Goal: Complete application form

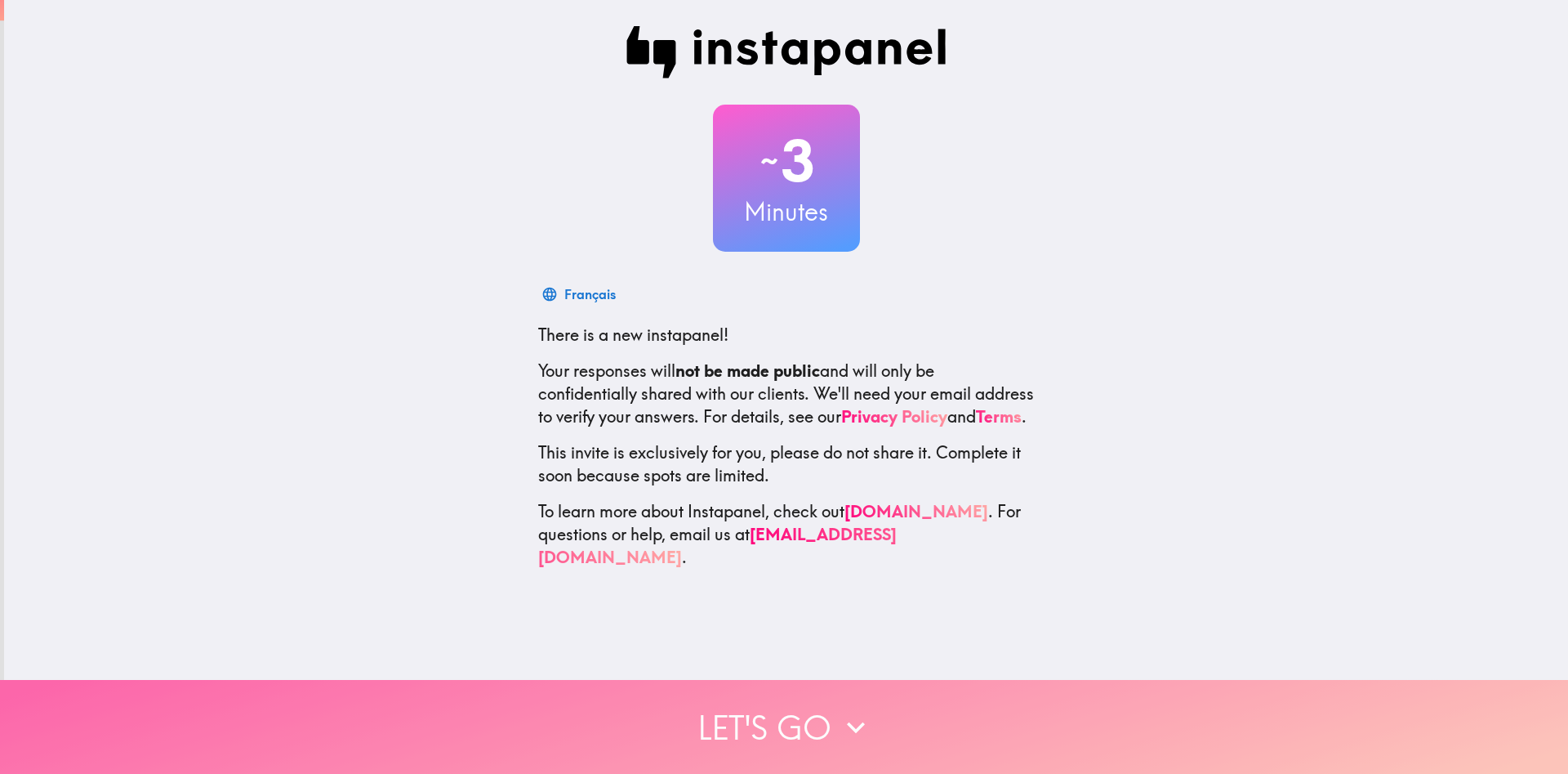
click at [756, 716] on button "Let's go" at bounding box center [784, 726] width 1568 height 94
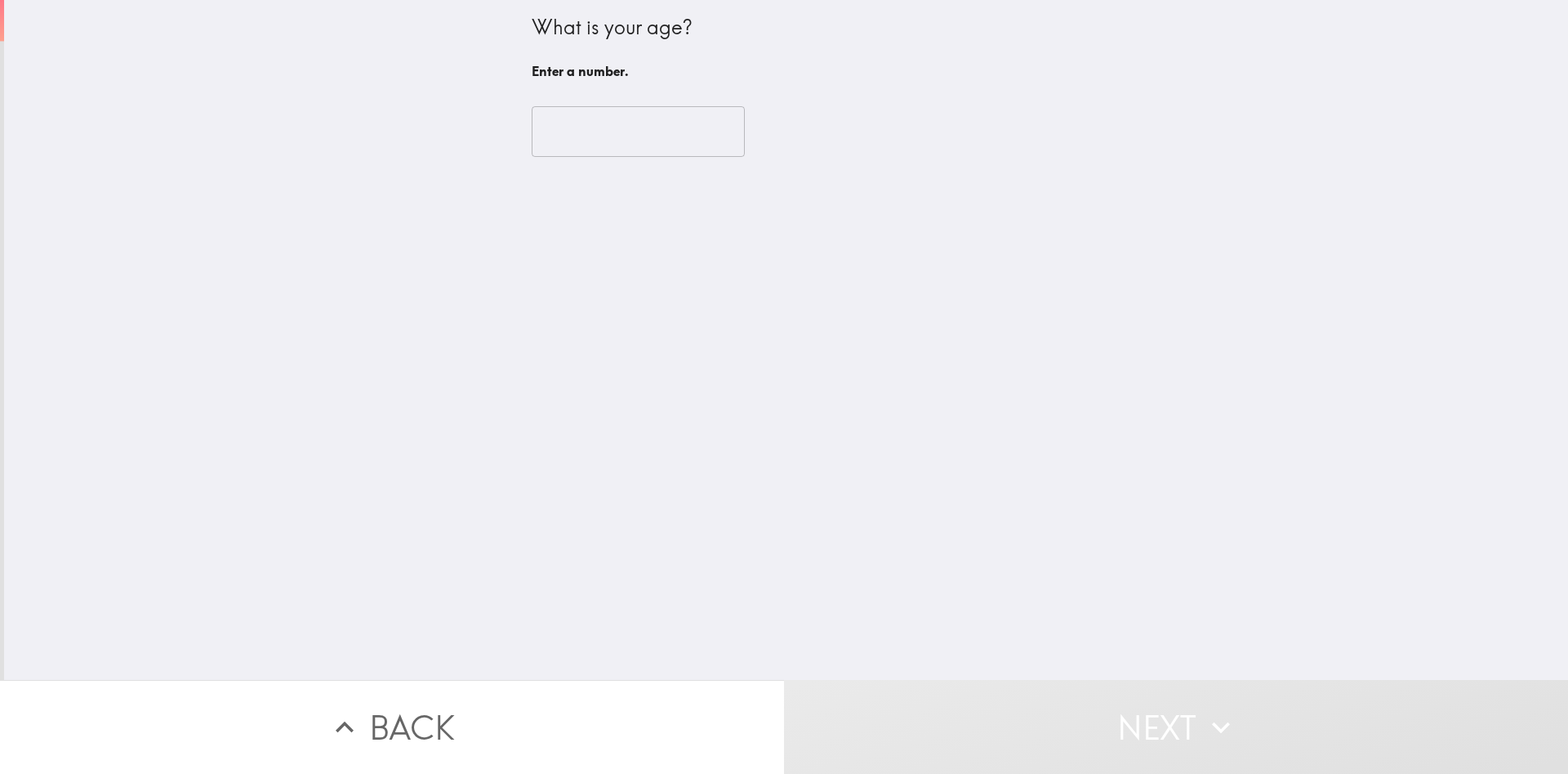
click at [674, 135] on input "number" at bounding box center [638, 131] width 213 height 51
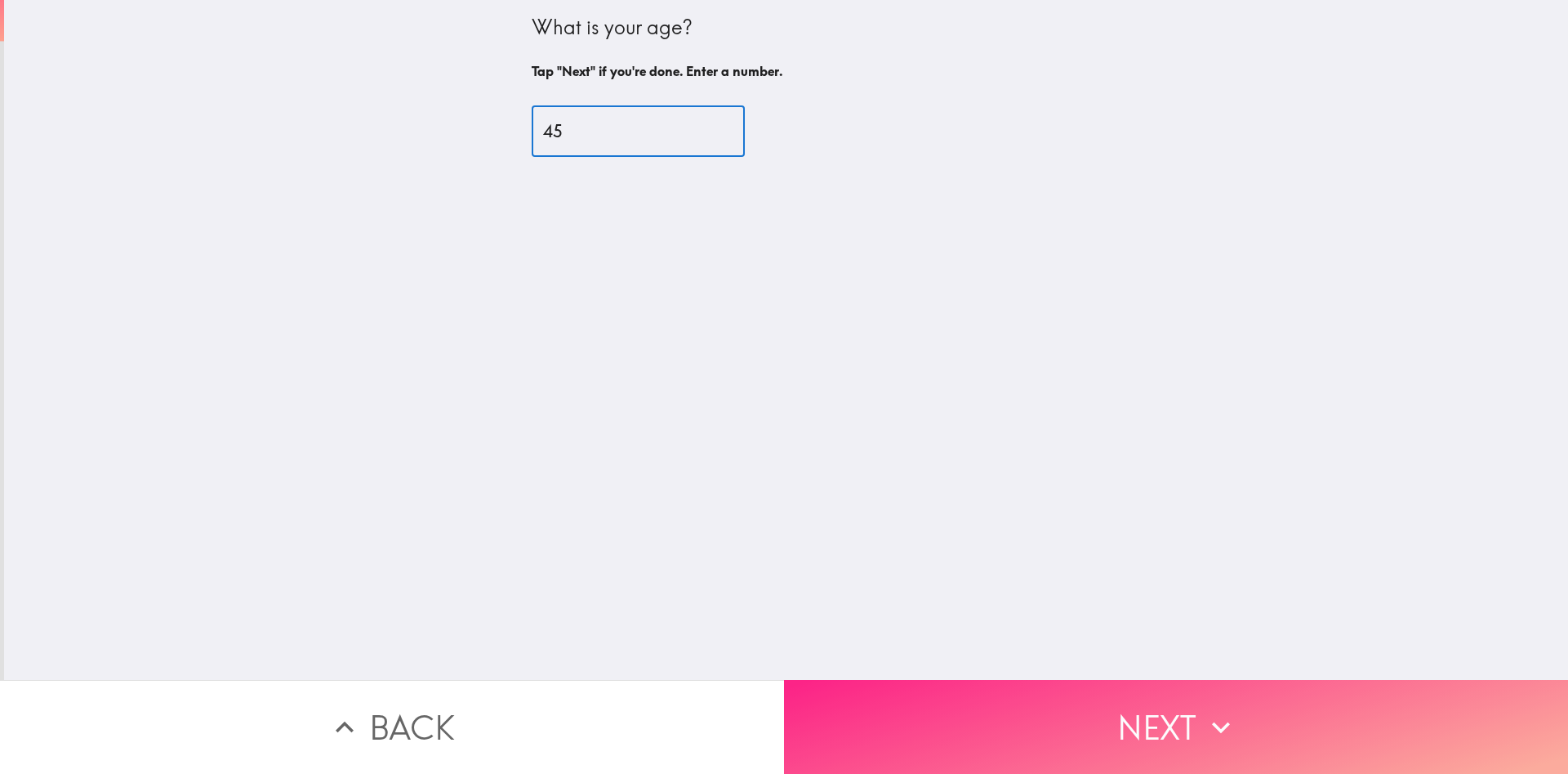
type input "45"
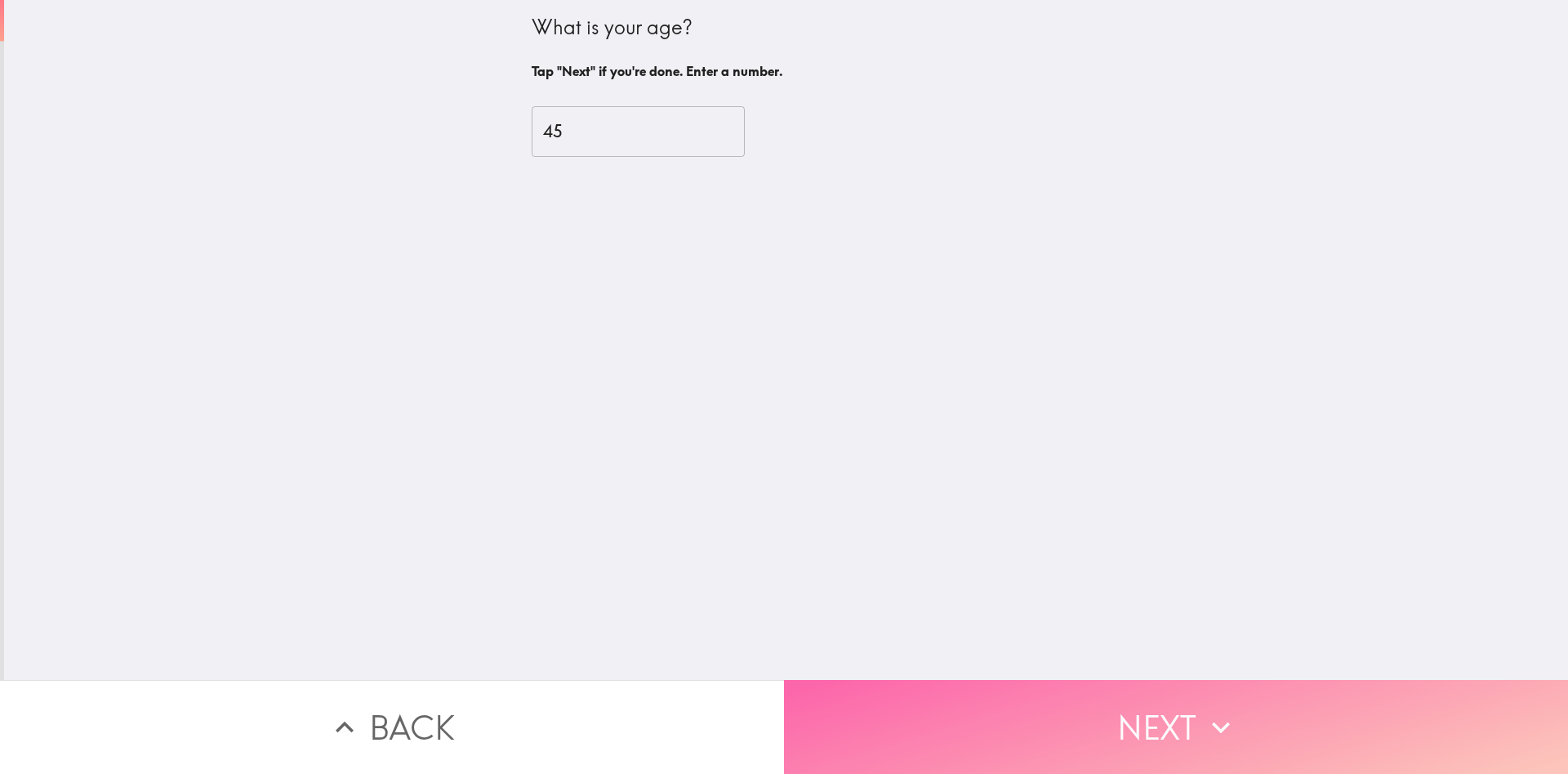
click at [1143, 720] on button "Next" at bounding box center [1176, 726] width 784 height 94
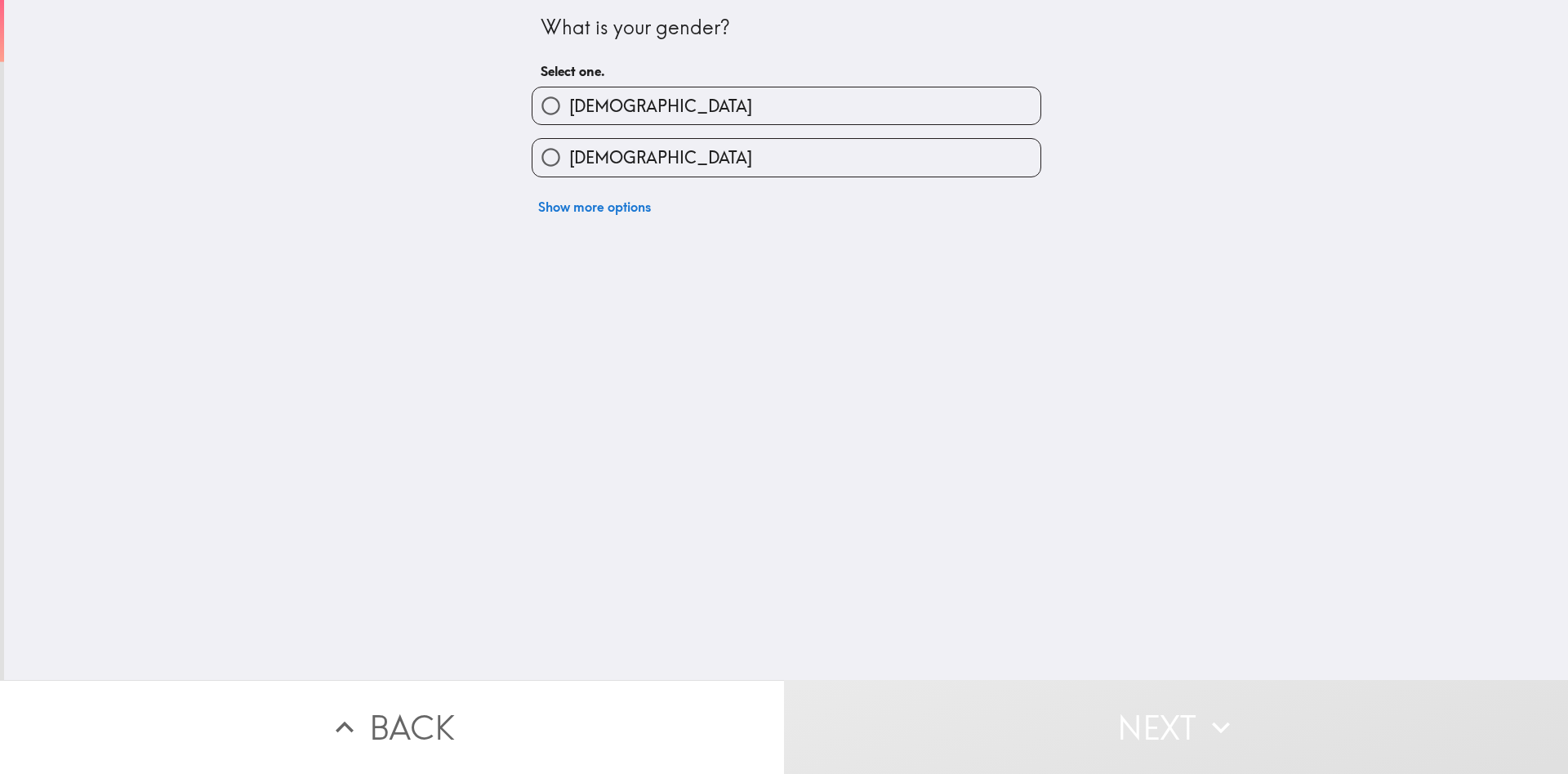
click at [605, 150] on span "[DEMOGRAPHIC_DATA]" at bounding box center [660, 158] width 183 height 23
click at [569, 150] on input "[DEMOGRAPHIC_DATA]" at bounding box center [550, 157] width 36 height 36
radio input "true"
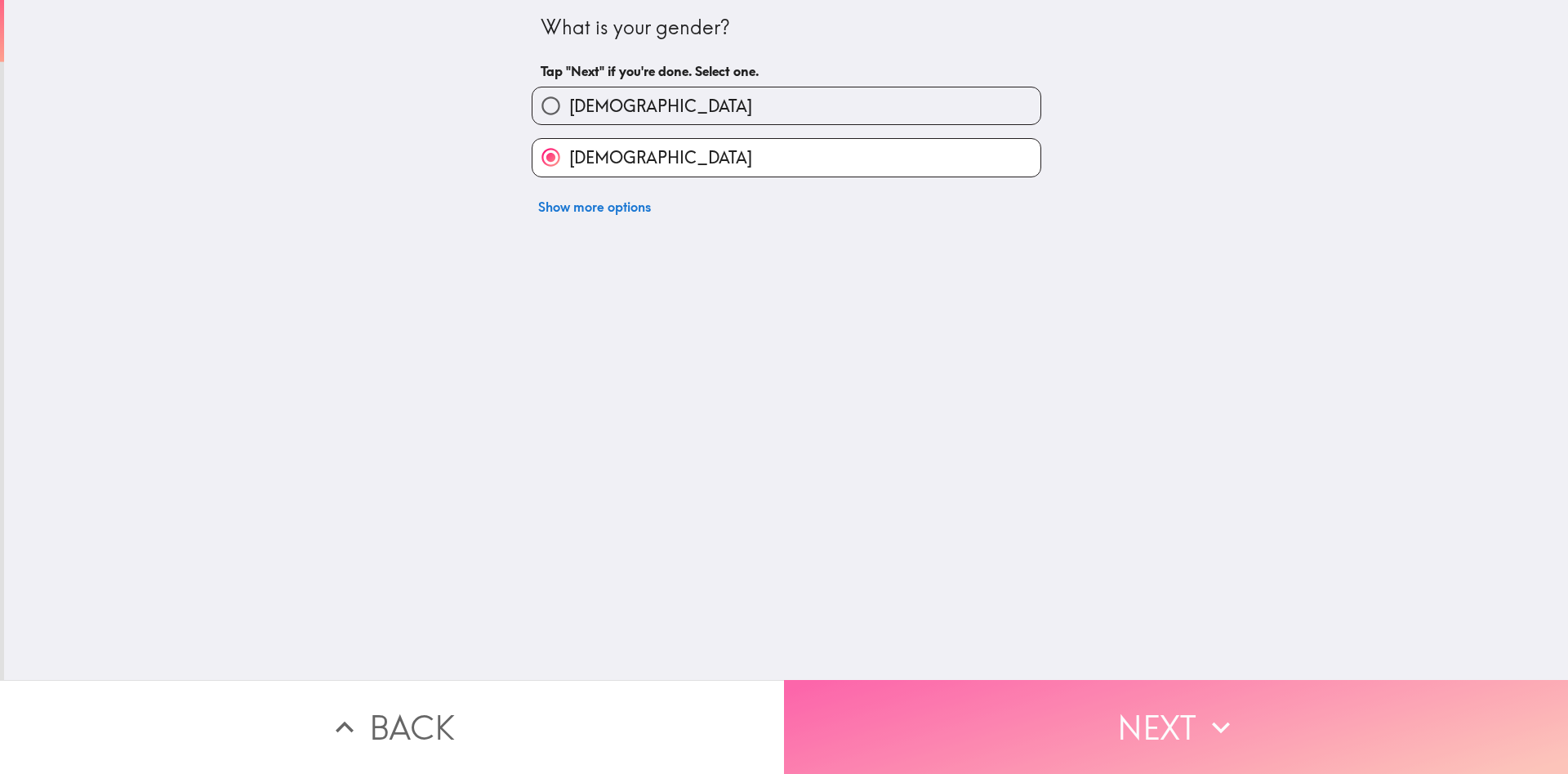
click at [1193, 742] on button "Next" at bounding box center [1176, 726] width 784 height 94
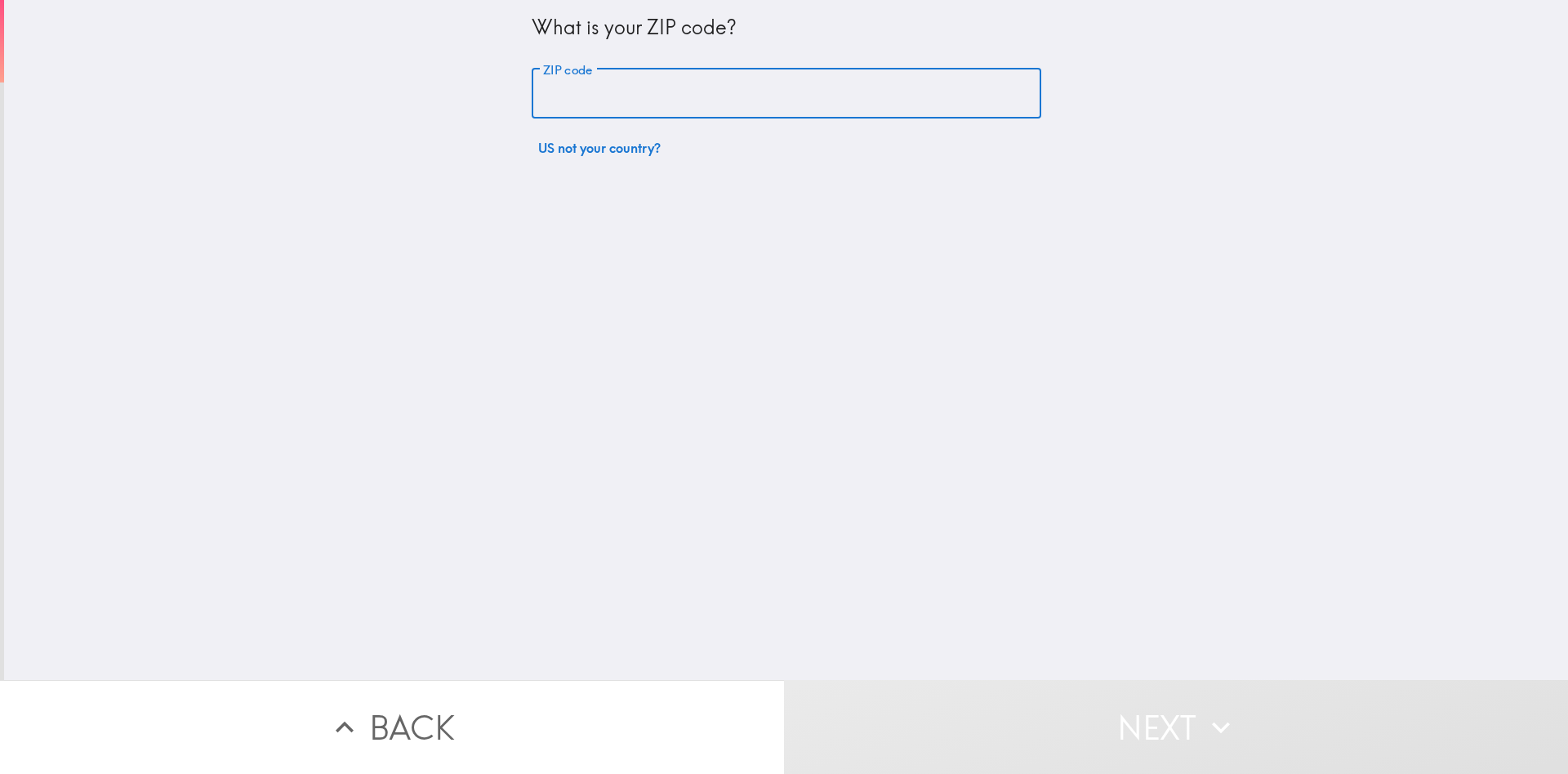
click at [636, 96] on input "ZIP code" at bounding box center [786, 94] width 509 height 51
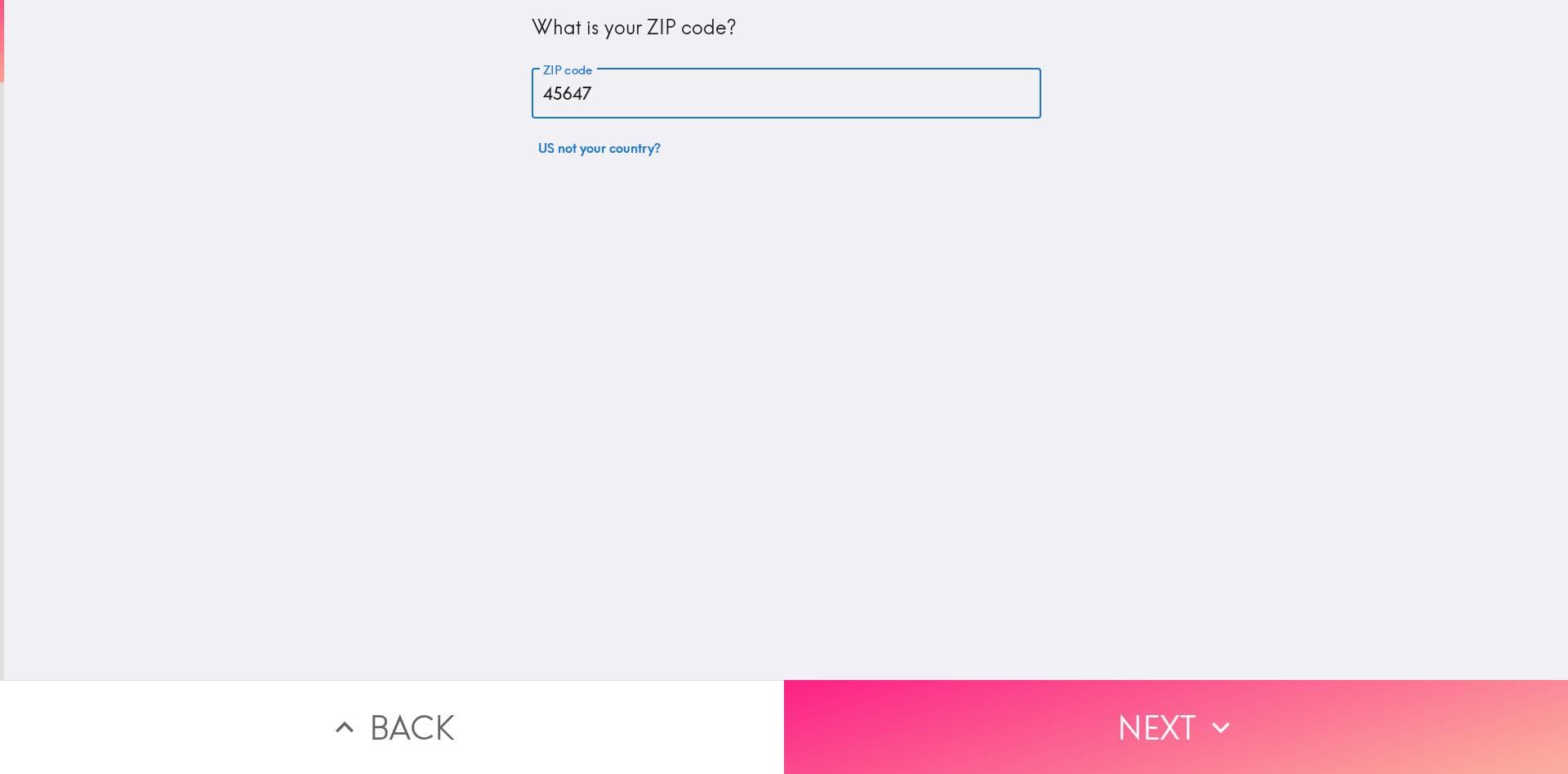
type input "45647"
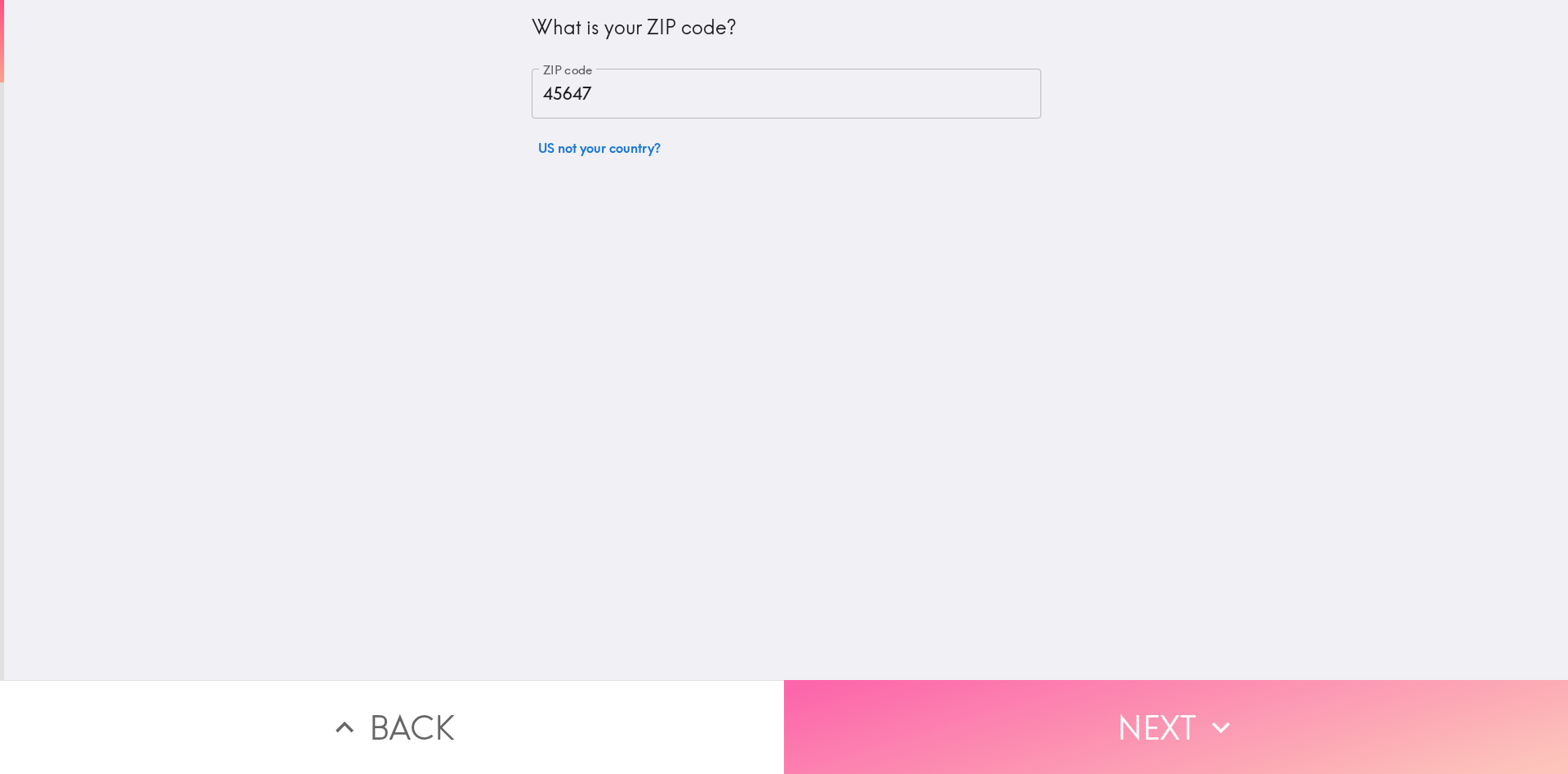
click at [1110, 720] on button "Next" at bounding box center [1176, 726] width 784 height 94
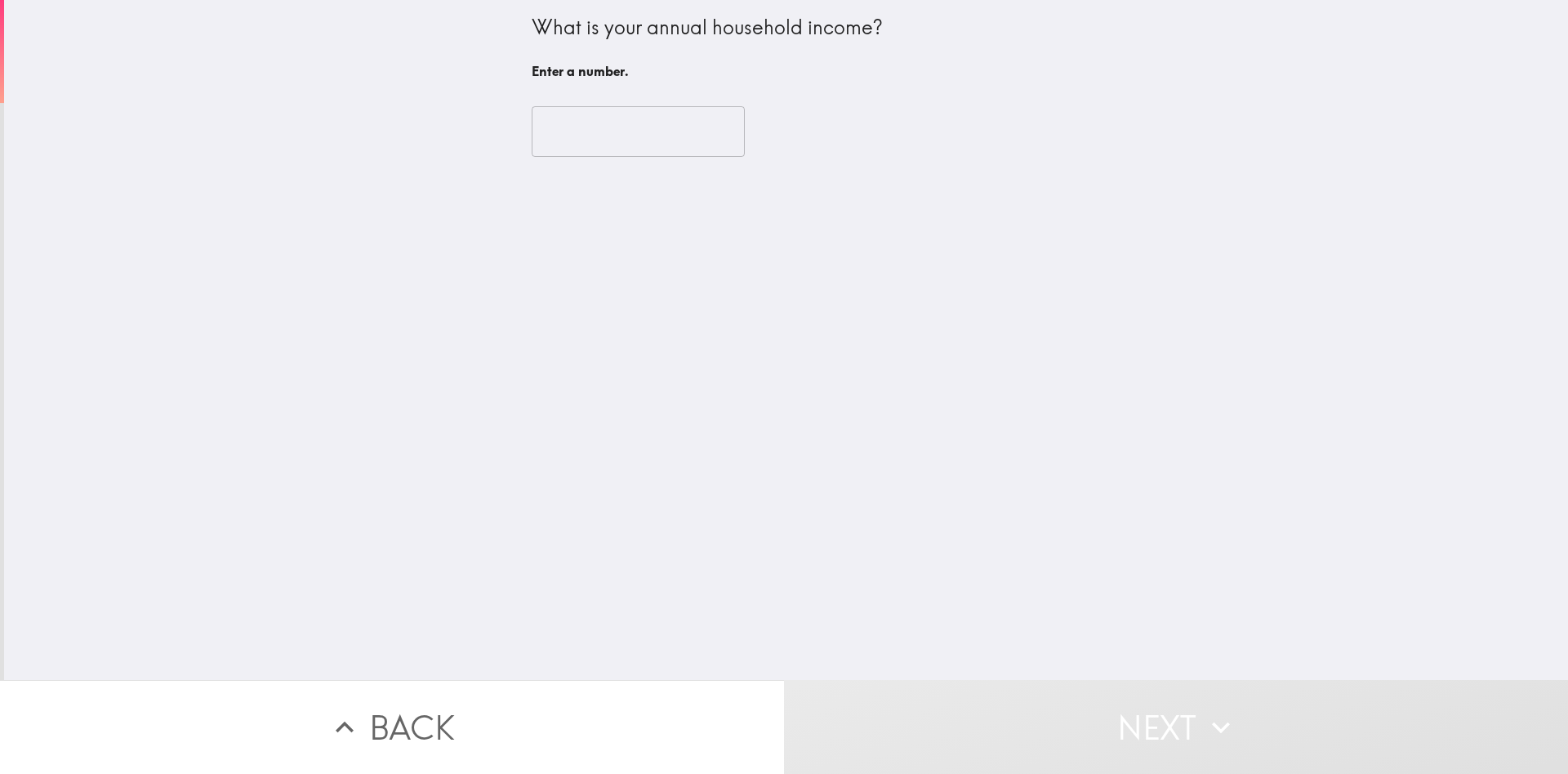
click at [639, 131] on input "number" at bounding box center [638, 131] width 213 height 51
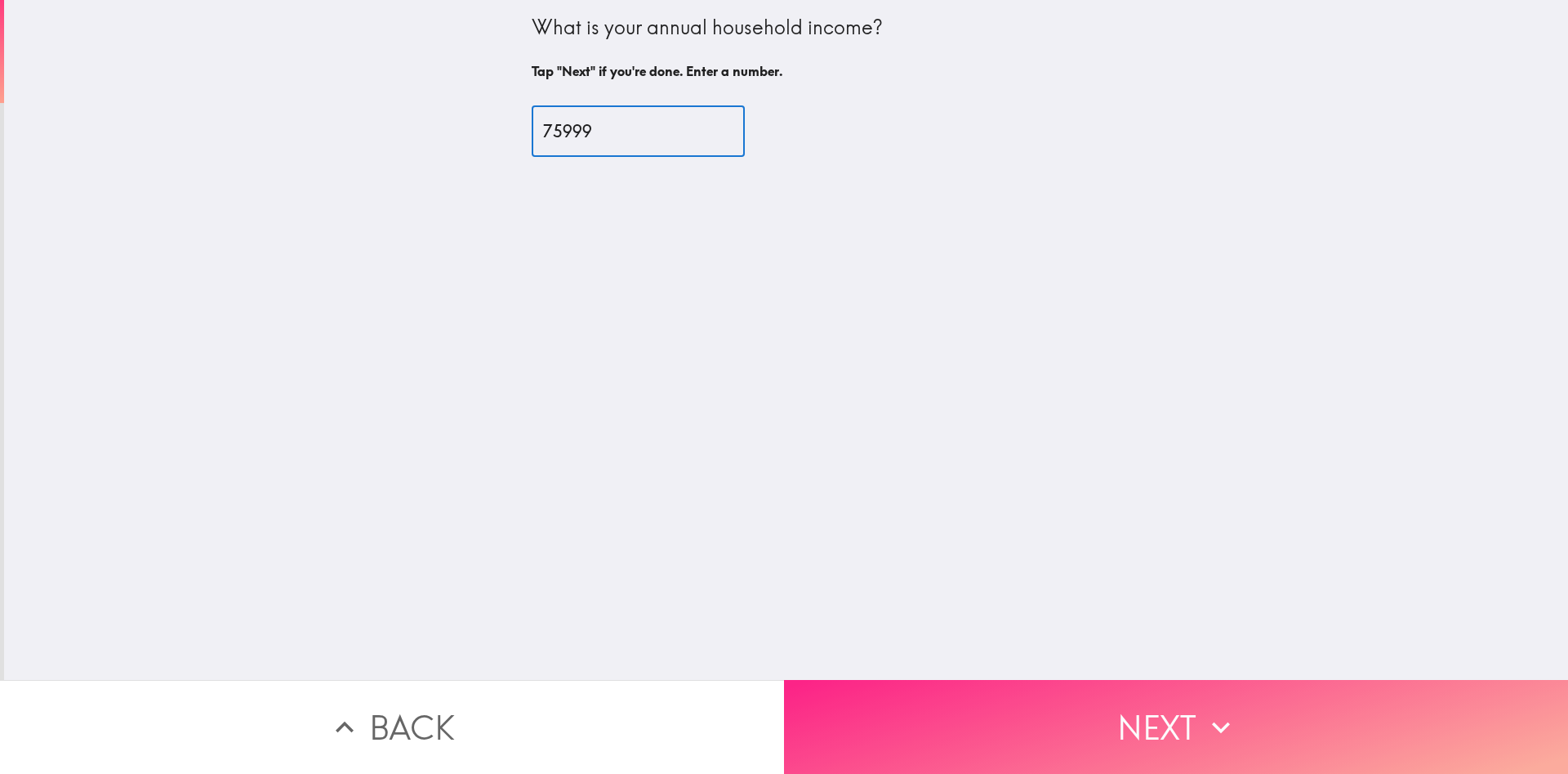
type input "75999"
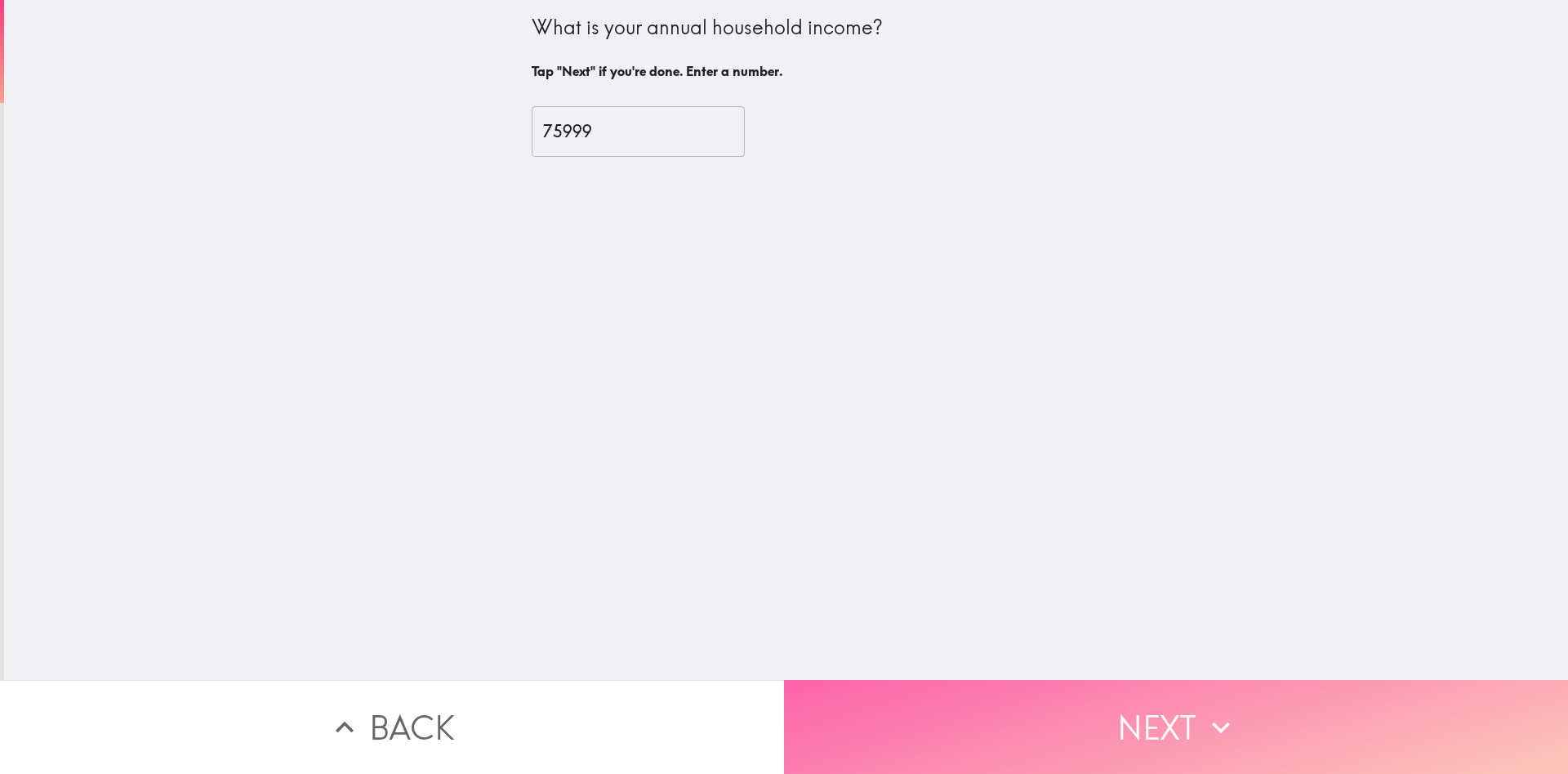
click at [1172, 727] on button "Next" at bounding box center [1176, 726] width 784 height 94
